Goal: Find specific page/section: Find specific page/section

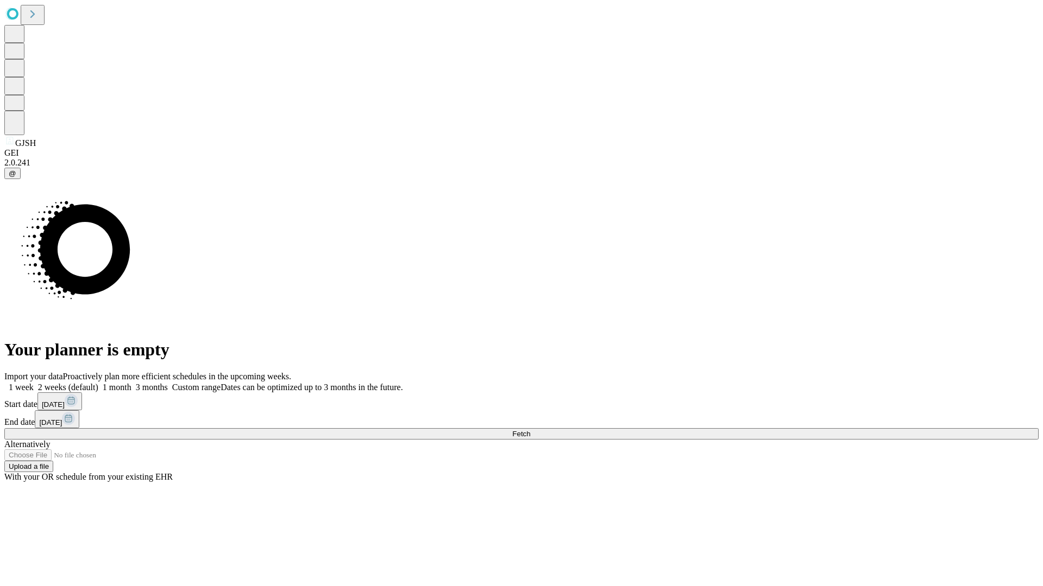
click at [530, 430] on span "Fetch" at bounding box center [521, 434] width 18 height 8
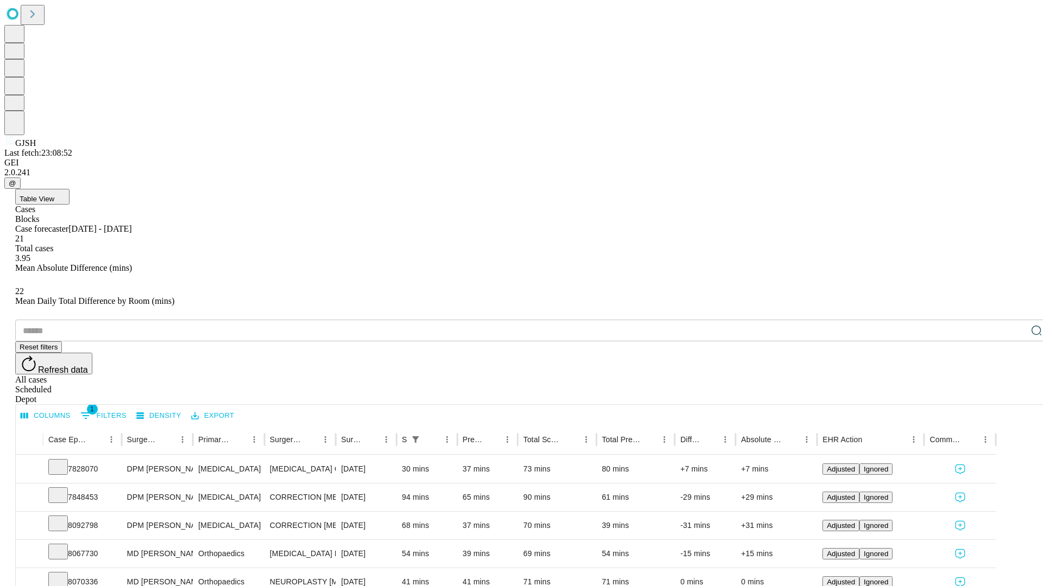
click at [54, 195] on span "Table View" at bounding box center [37, 199] width 35 height 8
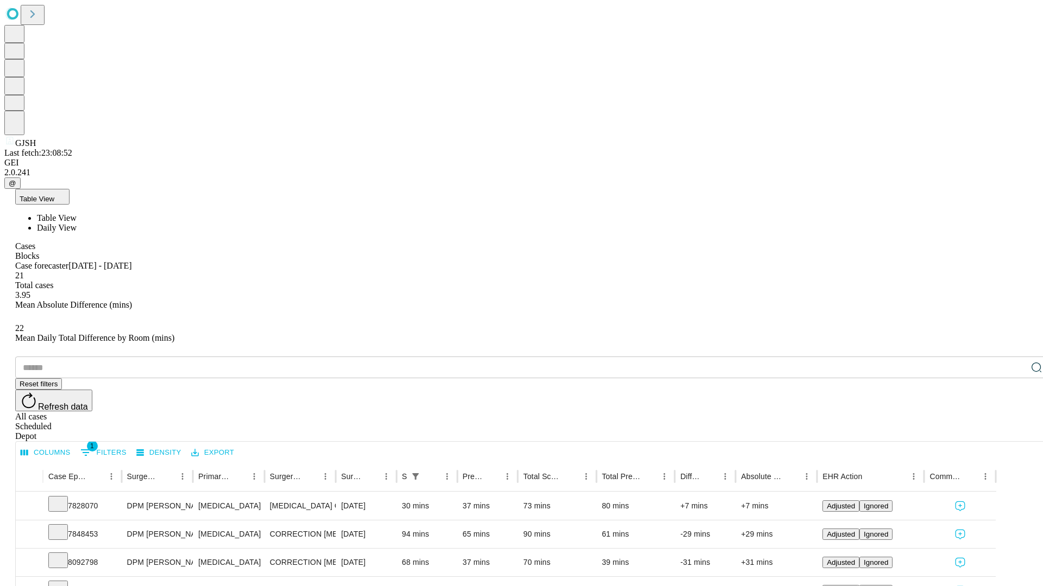
click at [77, 223] on span "Daily View" at bounding box center [57, 227] width 40 height 9
